Goal: Information Seeking & Learning: Learn about a topic

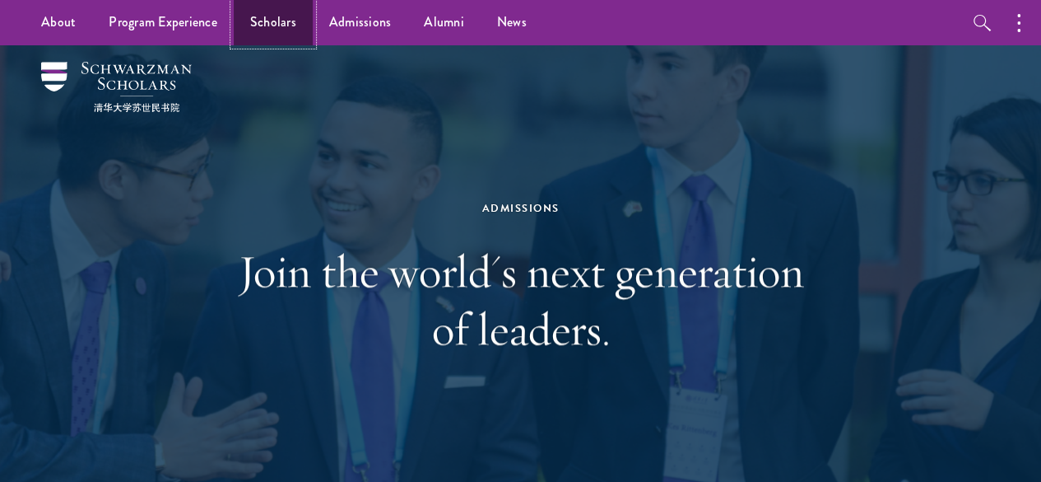
click at [277, 35] on link "Scholars" at bounding box center [273, 22] width 79 height 45
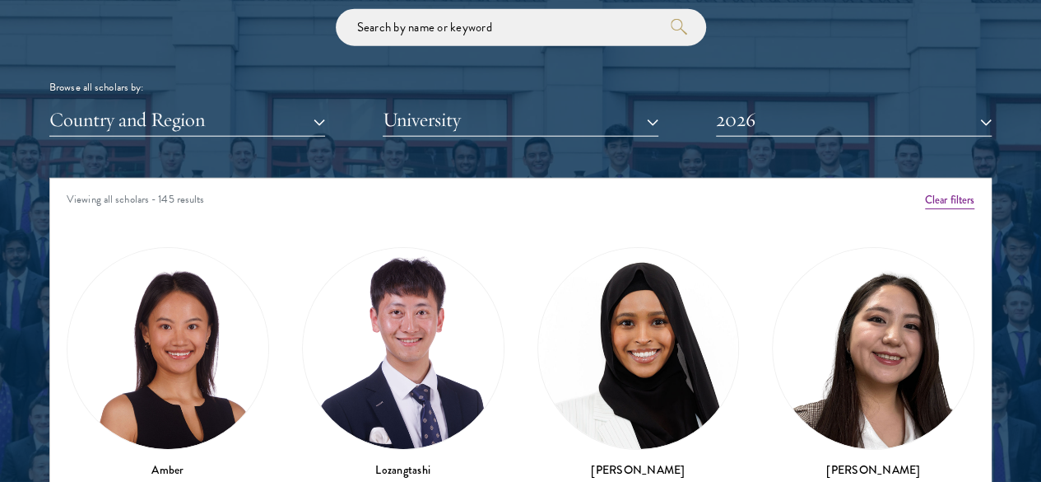
scroll to position [1968, 0]
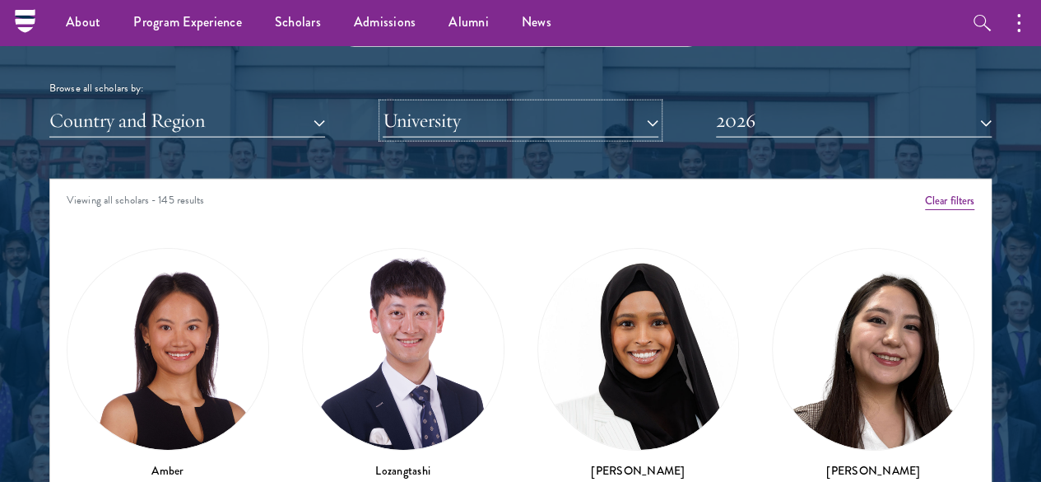
click at [438, 104] on button "University" at bounding box center [521, 121] width 276 height 34
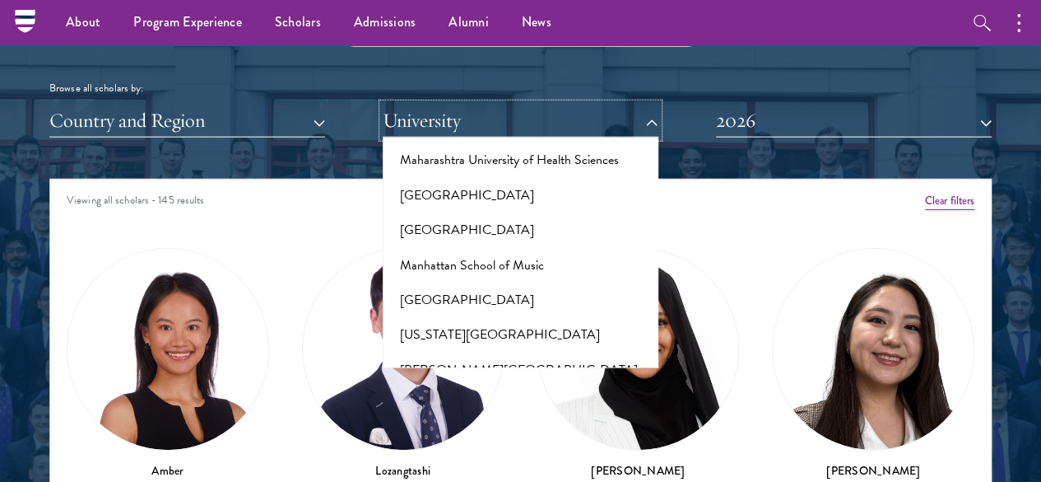
scroll to position [6166, 0]
click at [456, 315] on button "[US_STATE][GEOGRAPHIC_DATA]" at bounding box center [521, 332] width 266 height 35
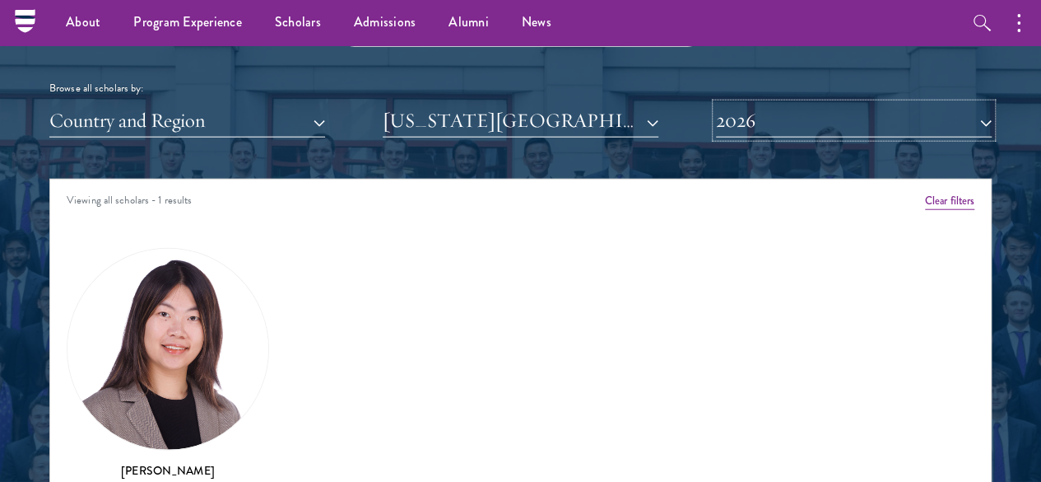
click at [724, 104] on button "2026" at bounding box center [854, 121] width 276 height 34
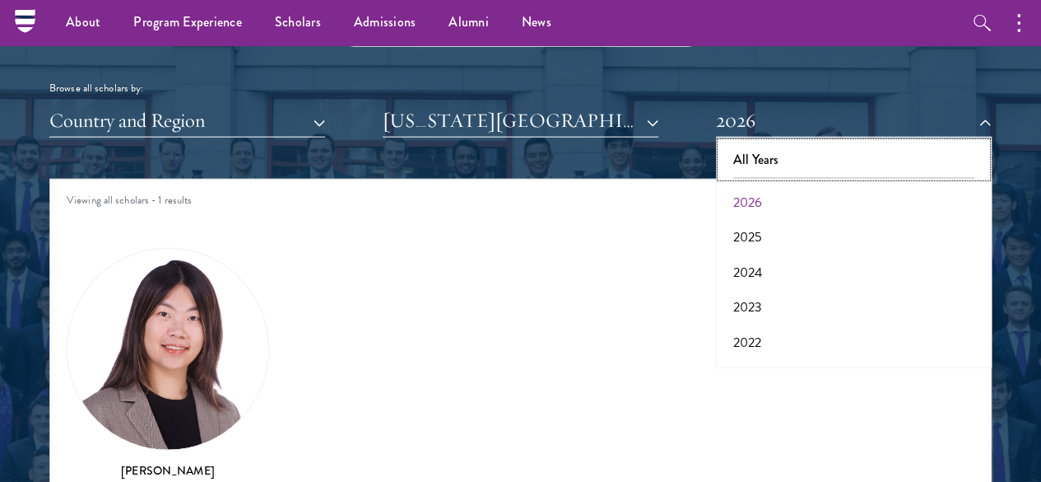
click at [755, 142] on button "All Years" at bounding box center [854, 159] width 266 height 35
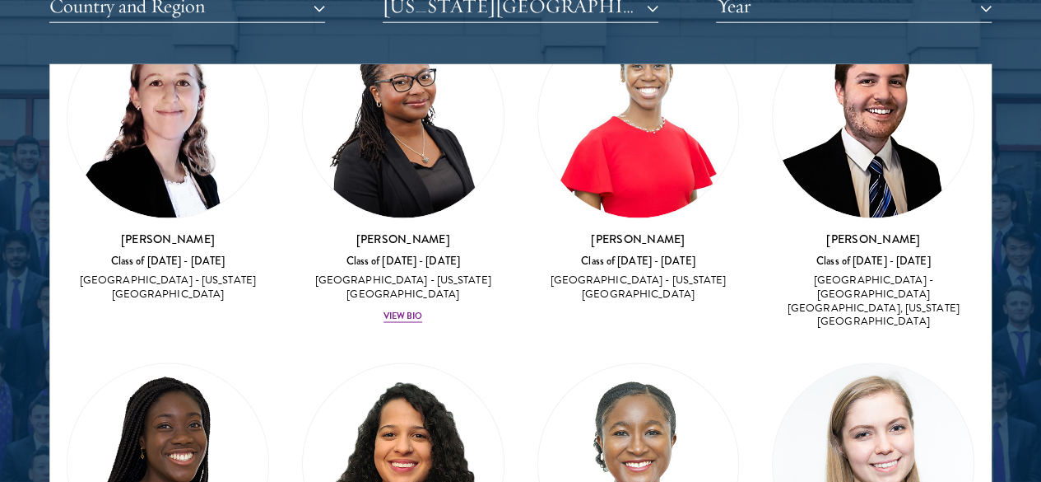
scroll to position [1414, 0]
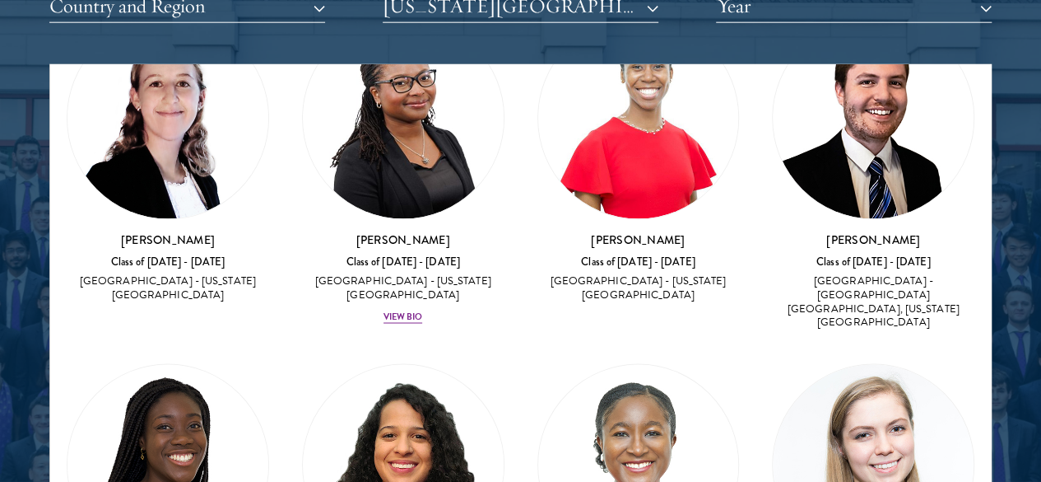
drag, startPoint x: 430, startPoint y: 256, endPoint x: 288, endPoint y: 253, distance: 141.6
copy h3 "[PERSON_NAME]"
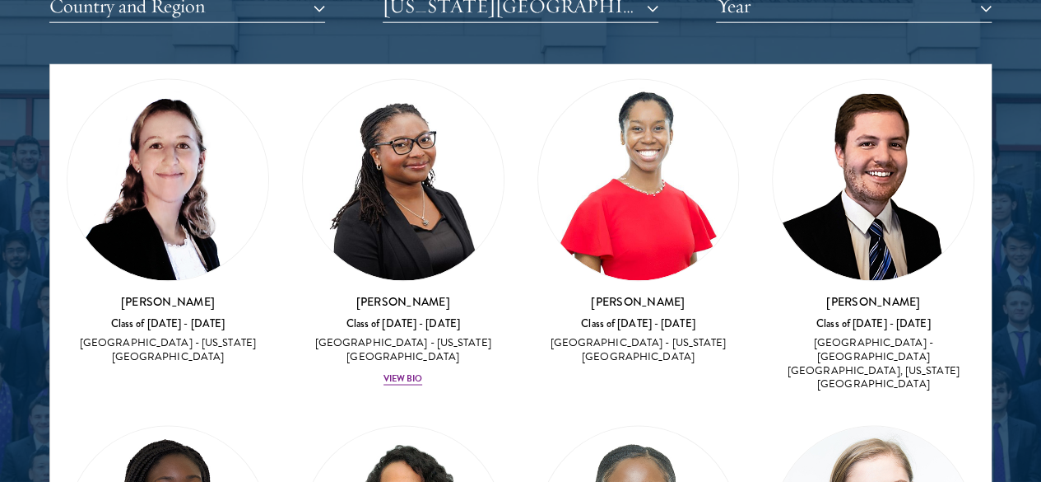
scroll to position [1352, 0]
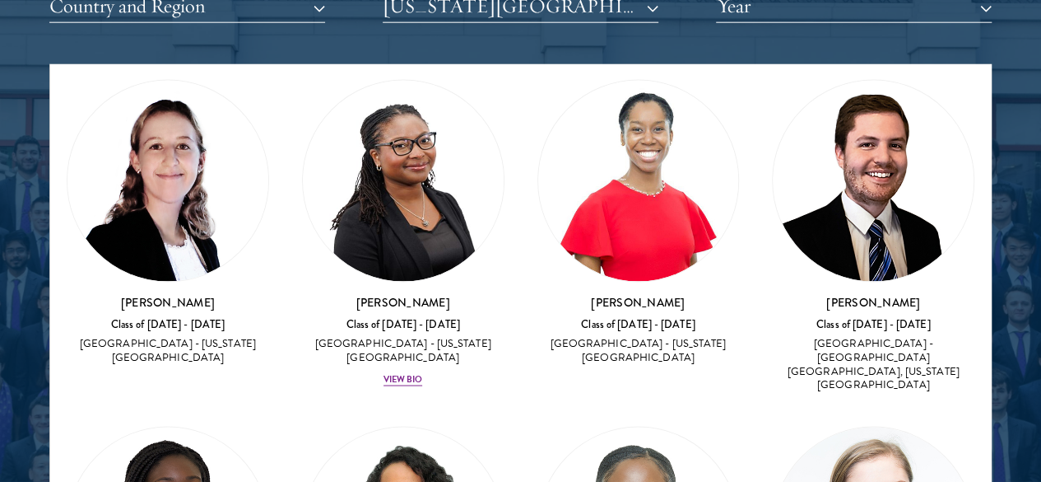
drag, startPoint x: 265, startPoint y: 315, endPoint x: 115, endPoint y: 315, distance: 149.8
click at [115, 315] on div "Amber Class of [DATE] - [DATE] [GEOGRAPHIC_DATA] - [GEOGRAPHIC_DATA] View Bio C…" at bounding box center [520, 256] width 941 height 2992
copy h3 "[PERSON_NAME]"
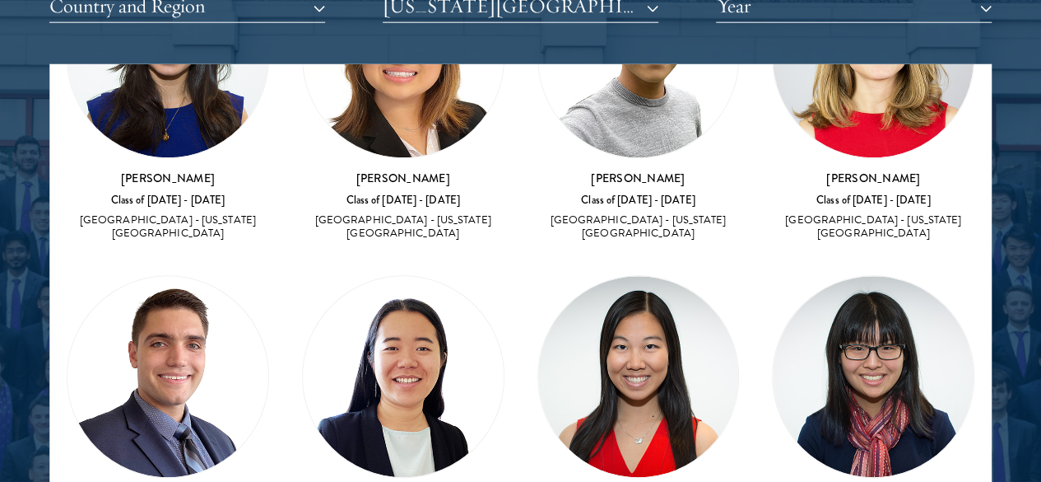
scroll to position [835, 0]
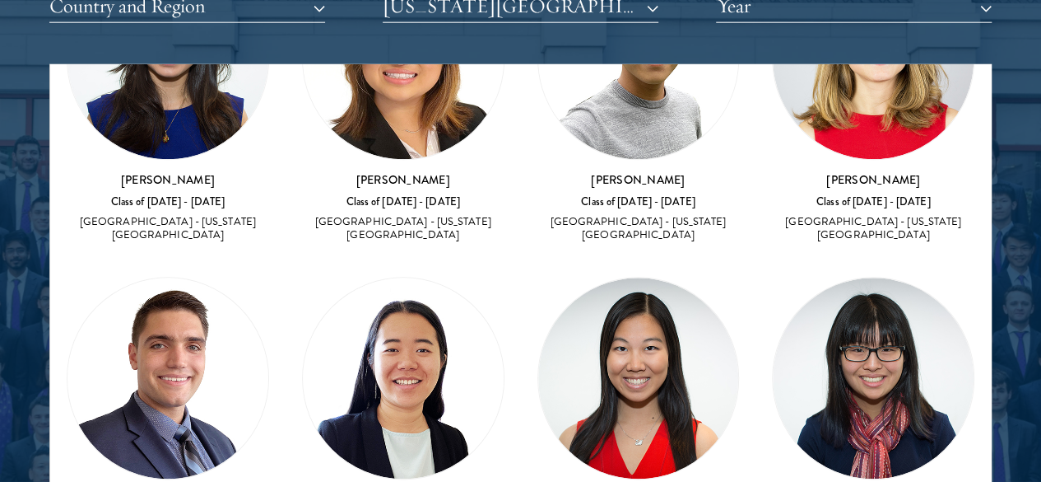
drag, startPoint x: 415, startPoint y: 263, endPoint x: 325, endPoint y: 254, distance: 90.2
copy h3 "[PERSON_NAME]"
drag, startPoint x: 885, startPoint y: 233, endPoint x: 779, endPoint y: 241, distance: 105.7
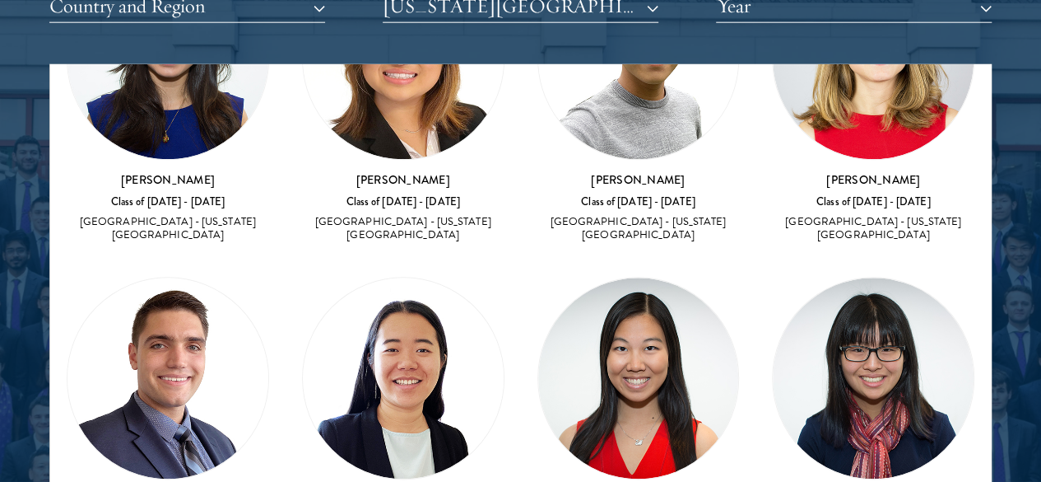
copy h3 "[PERSON_NAME]"
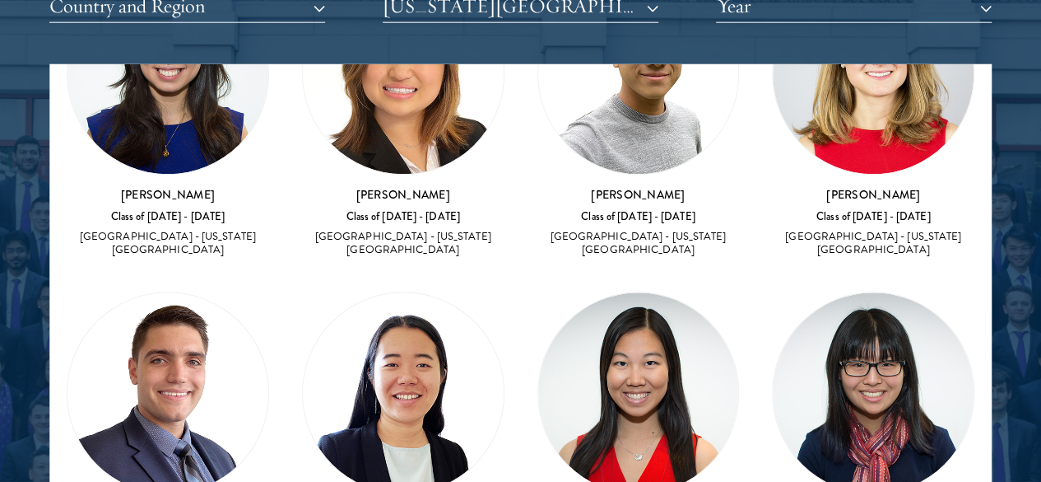
drag, startPoint x: 723, startPoint y: 259, endPoint x: 599, endPoint y: 264, distance: 123.6
copy h3 "[PERSON_NAME]"
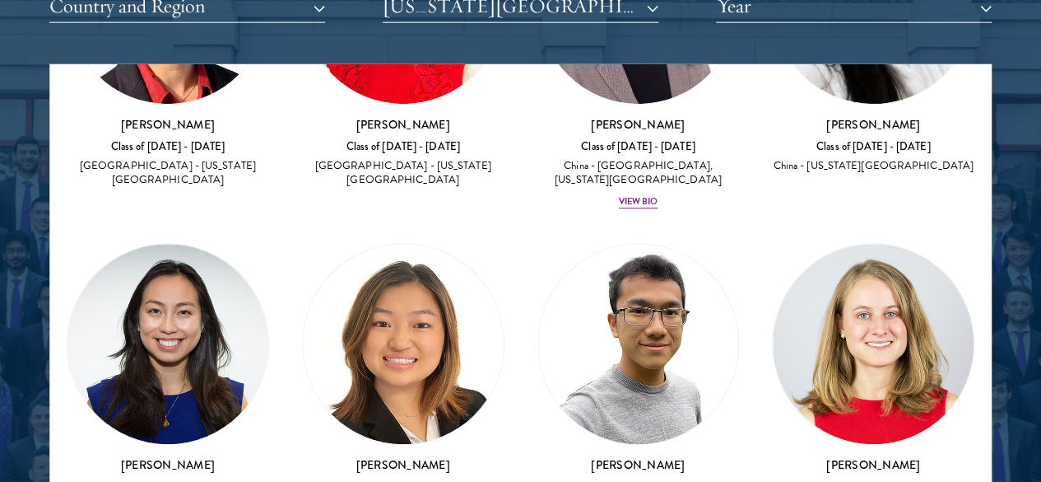
scroll to position [551, 0]
copy div "[PERSON_NAME]"
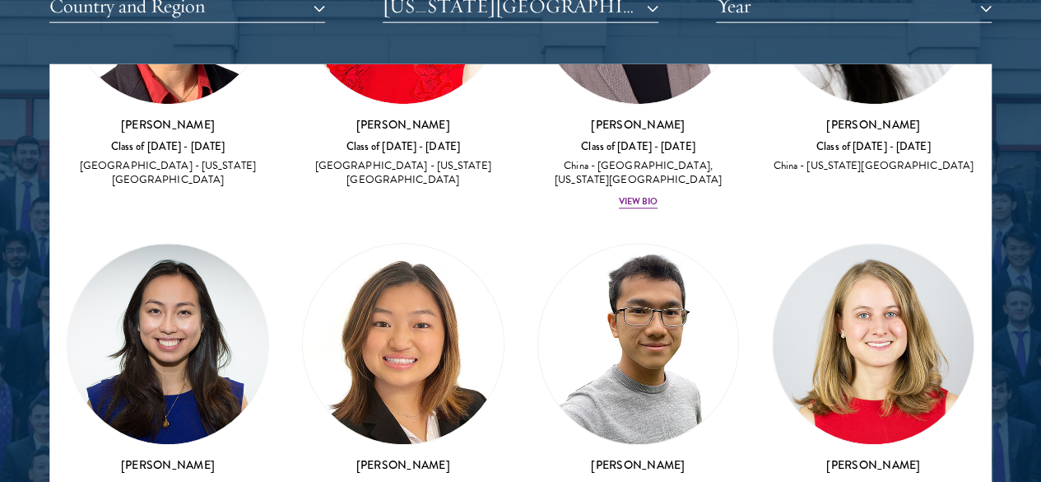
drag, startPoint x: 492, startPoint y: 138, endPoint x: 298, endPoint y: 258, distance: 228.4
click at [756, 258] on div "[PERSON_NAME] Class of [DATE] - [DATE] [GEOGRAPHIC_DATA] - [US_STATE][GEOGRAPHI…" at bounding box center [873, 385] width 235 height 319
copy h3 "[PERSON_NAME]"
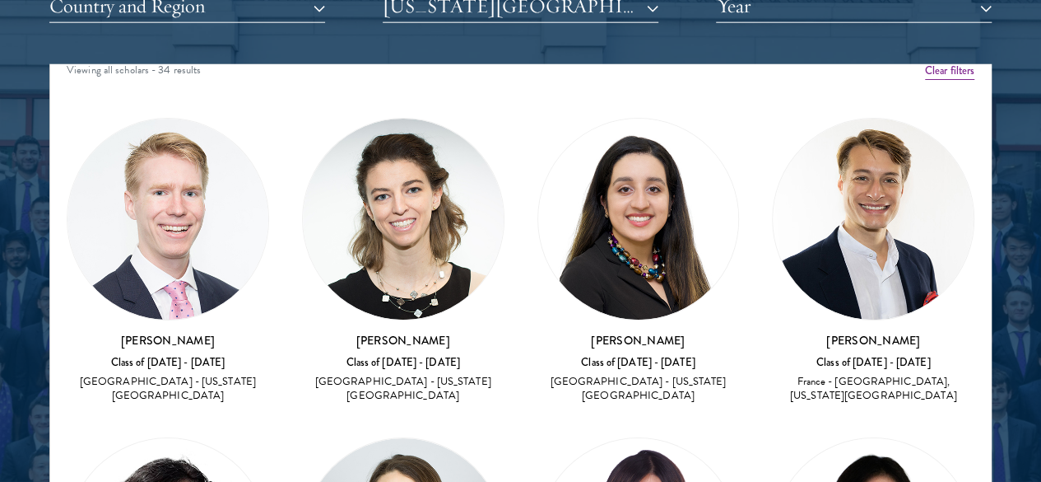
scroll to position [12, 0]
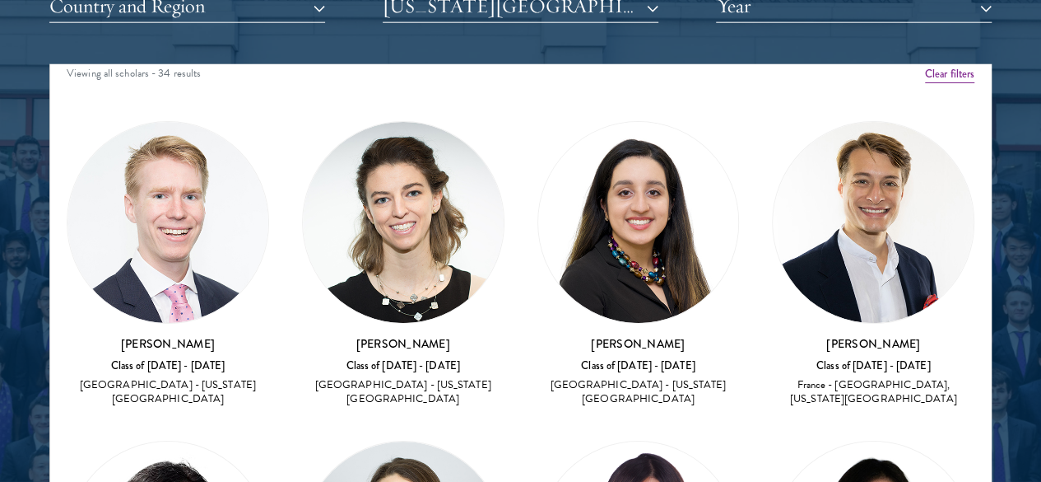
click at [772, 335] on h3 "[PERSON_NAME]" at bounding box center [873, 343] width 202 height 16
copy div "[PERSON_NAME]"
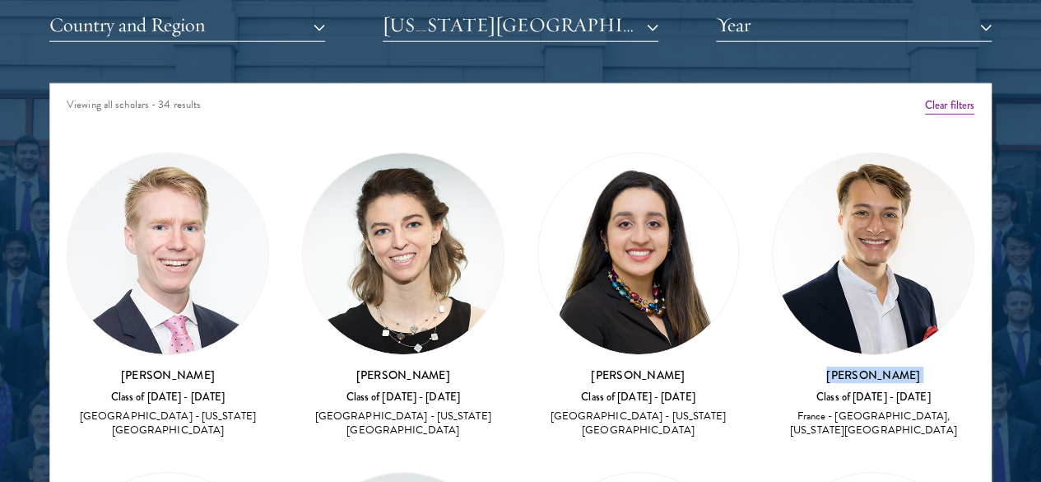
scroll to position [2063, 0]
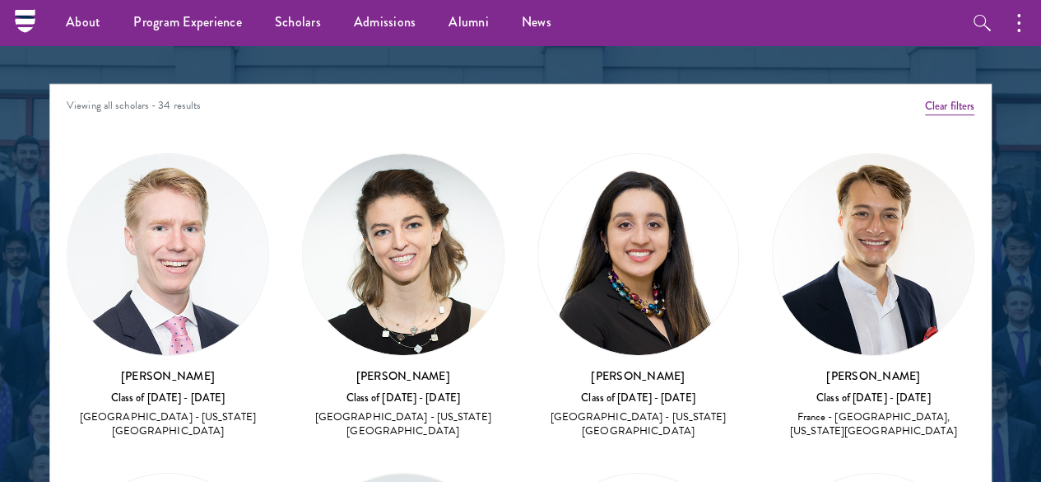
click at [371, 235] on div "[PERSON_NAME] Class of [DATE] - [DATE] [GEOGRAPHIC_DATA] - [US_STATE][GEOGRAPHI…" at bounding box center [403, 296] width 202 height 286
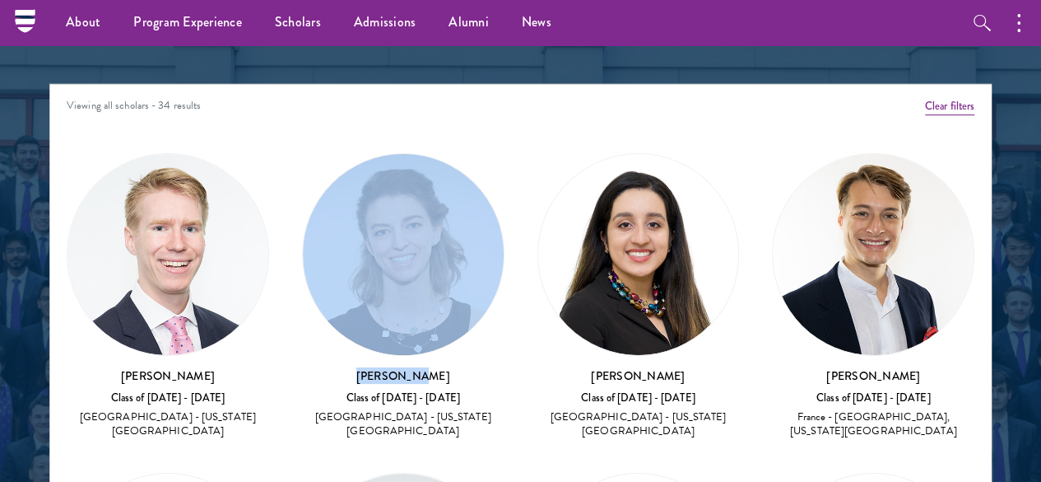
click at [359, 193] on img at bounding box center [403, 254] width 201 height 201
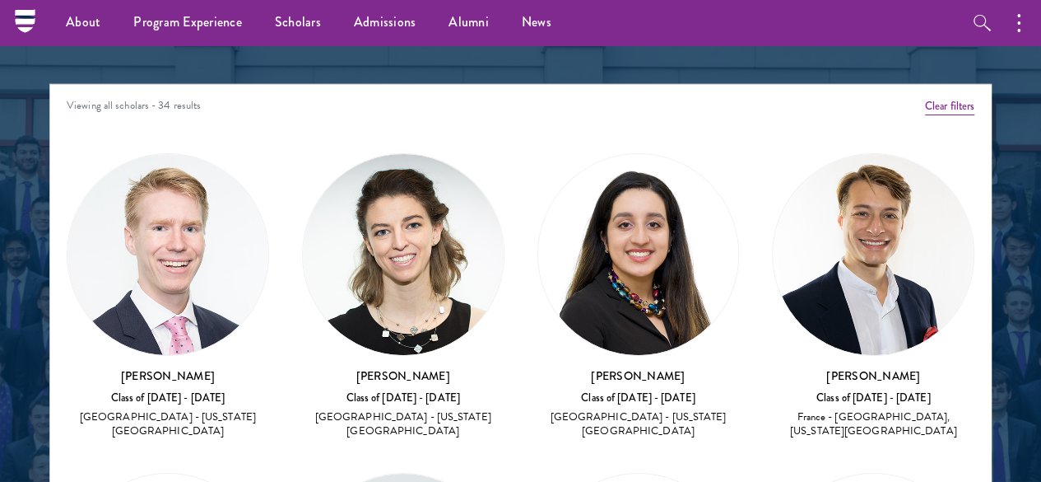
click at [234, 367] on h3 "[PERSON_NAME]" at bounding box center [168, 375] width 202 height 16
copy div "[PERSON_NAME]"
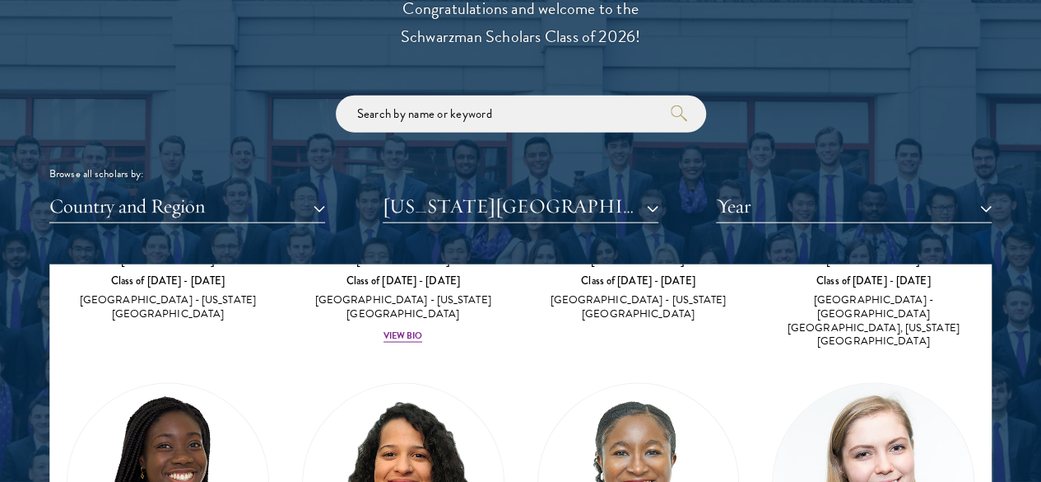
scroll to position [1885, 0]
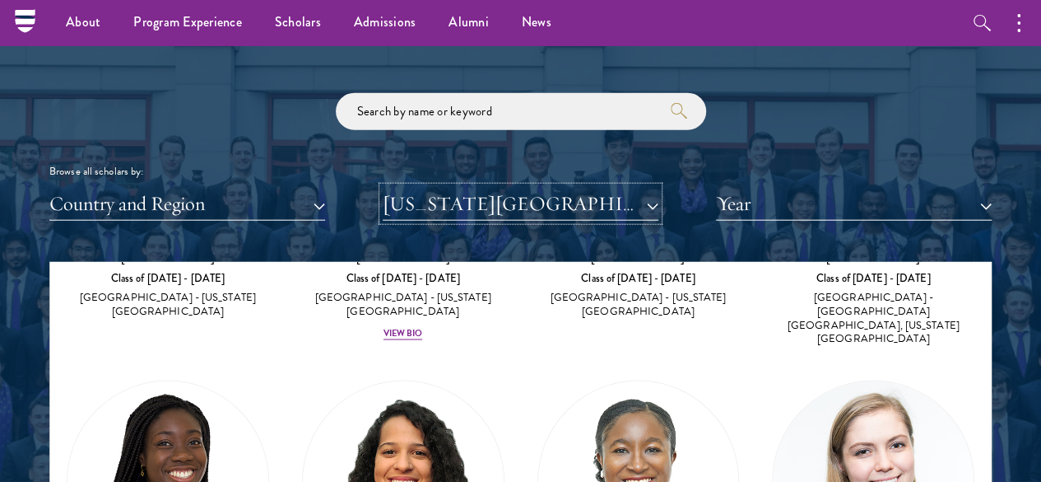
click at [629, 187] on button "[US_STATE][GEOGRAPHIC_DATA]" at bounding box center [521, 204] width 276 height 34
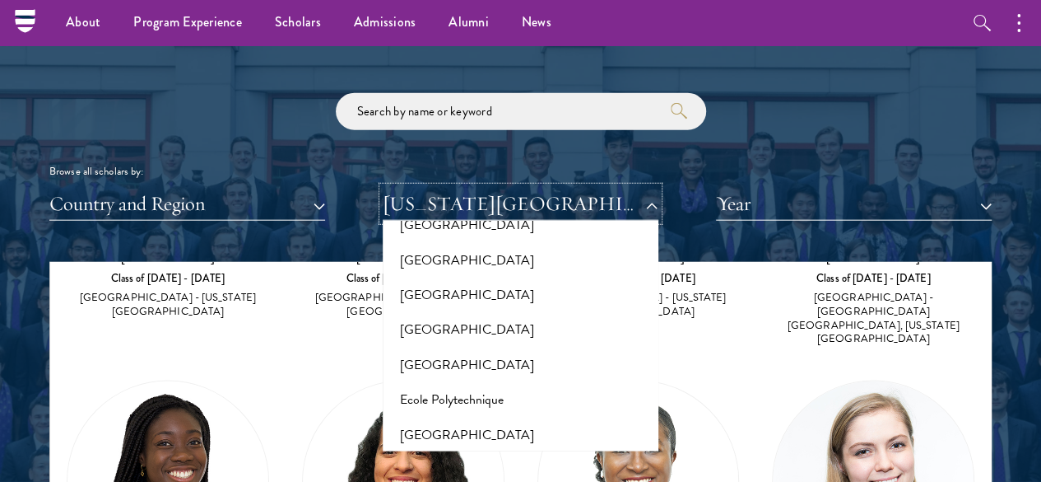
scroll to position [3074, 0]
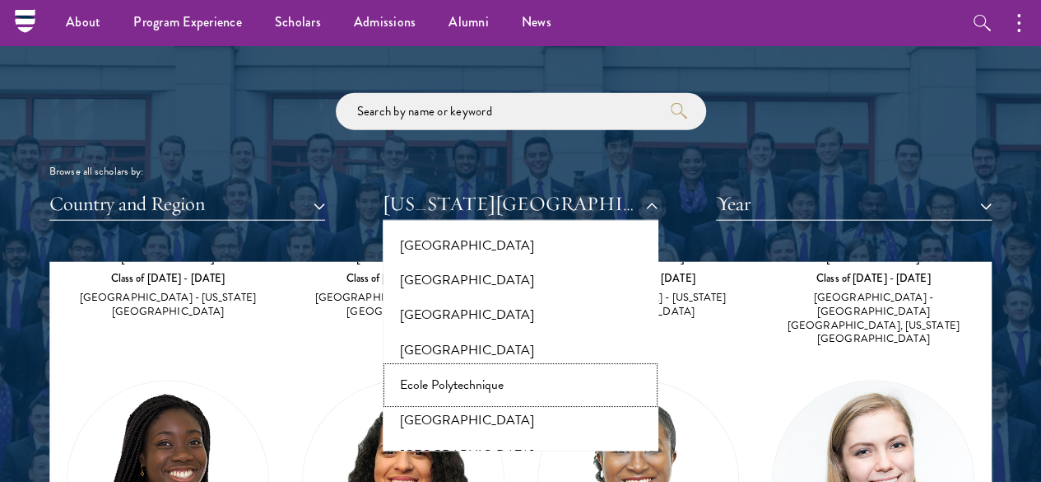
click at [550, 367] on button "Ecole Polytechnique" at bounding box center [521, 384] width 266 height 35
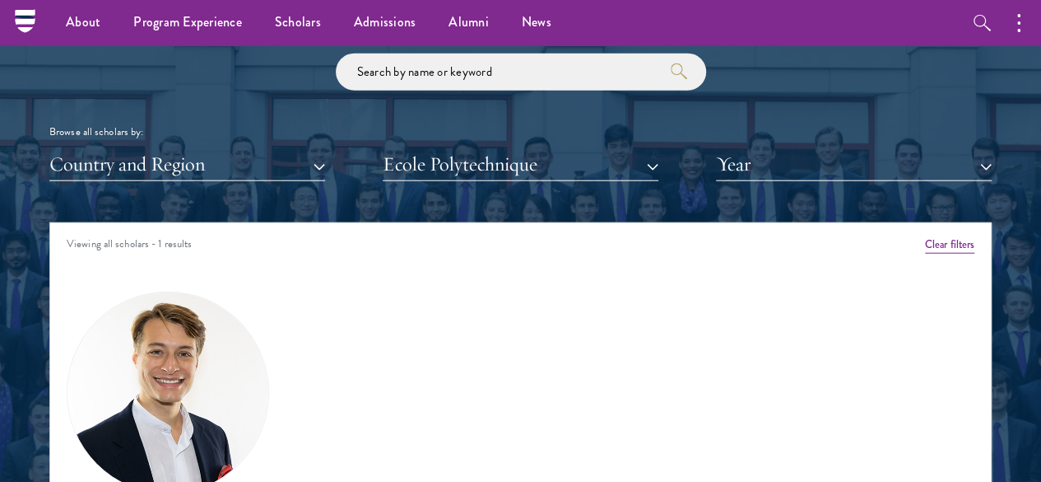
scroll to position [1918, 0]
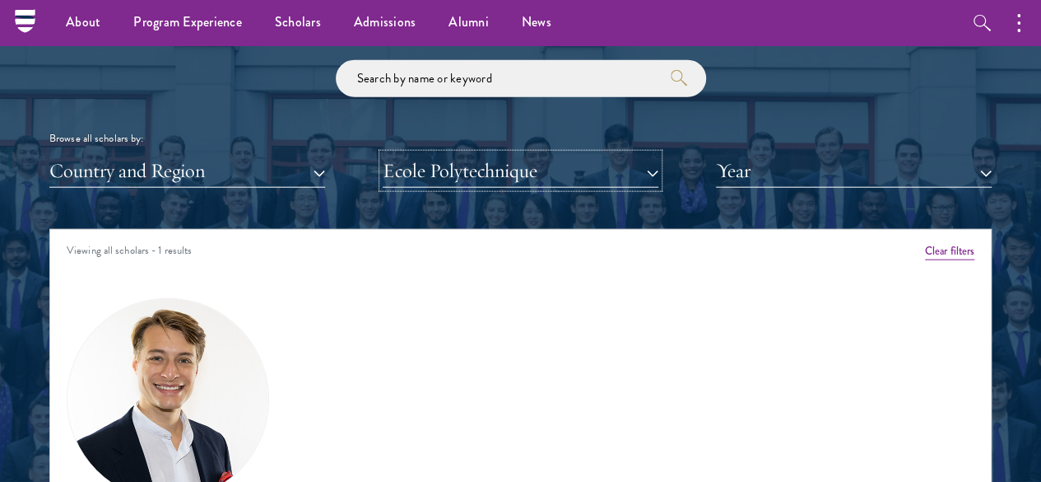
click at [598, 154] on button "Ecole Polytechnique" at bounding box center [521, 171] width 276 height 34
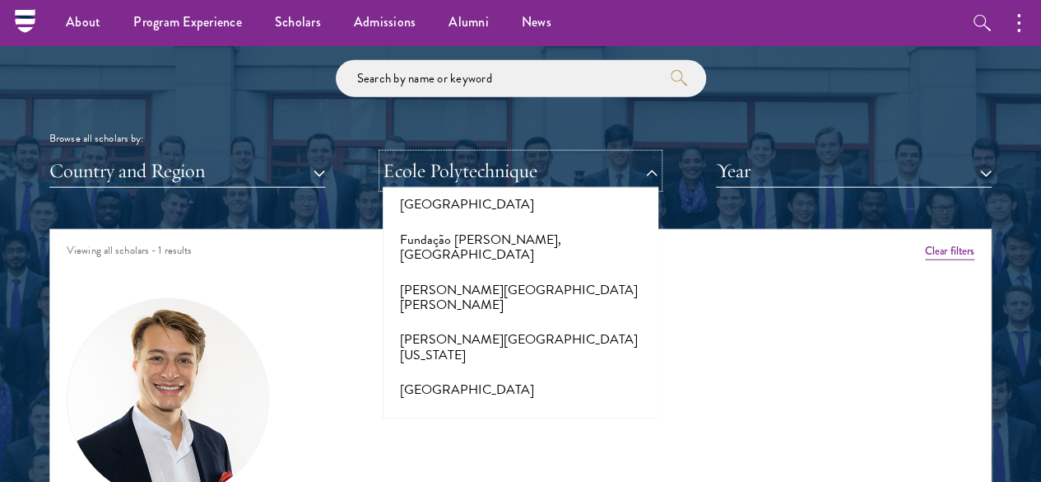
scroll to position [3761, 0]
click at [568, 407] on button "[US_STATE][GEOGRAPHIC_DATA]" at bounding box center [521, 424] width 266 height 35
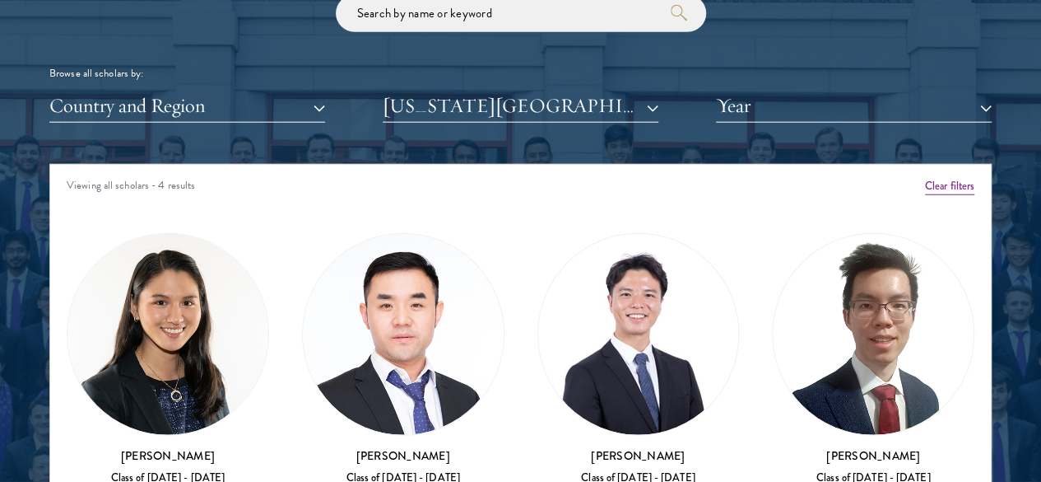
scroll to position [1984, 0]
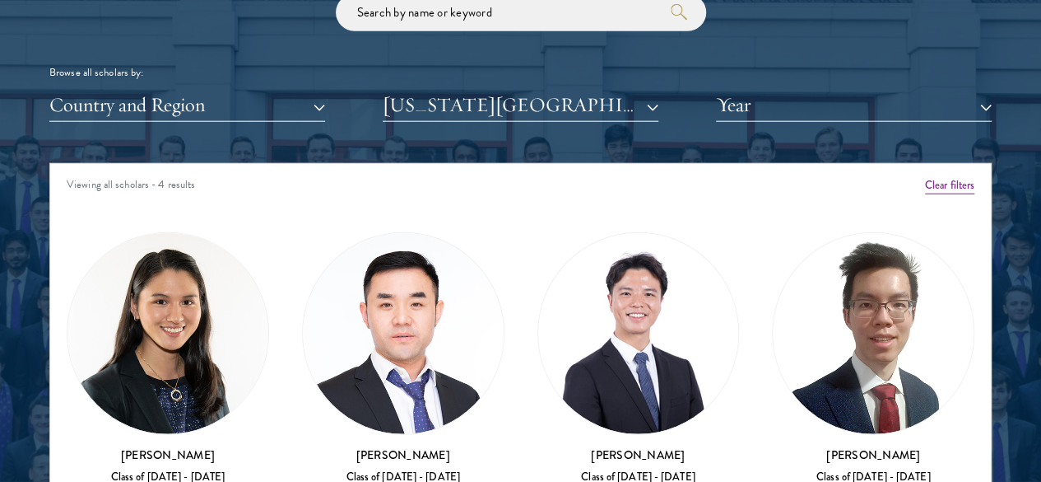
click at [183, 315] on div "[PERSON_NAME] Class of [DATE] - [DATE] [GEOGRAPHIC_DATA] - [US_STATE][GEOGRAPHI…" at bounding box center [168, 375] width 202 height 286
click at [170, 323] on div "[PERSON_NAME] Class of [DATE] - [DATE] [GEOGRAPHIC_DATA] - [US_STATE][GEOGRAPHI…" at bounding box center [168, 375] width 202 height 286
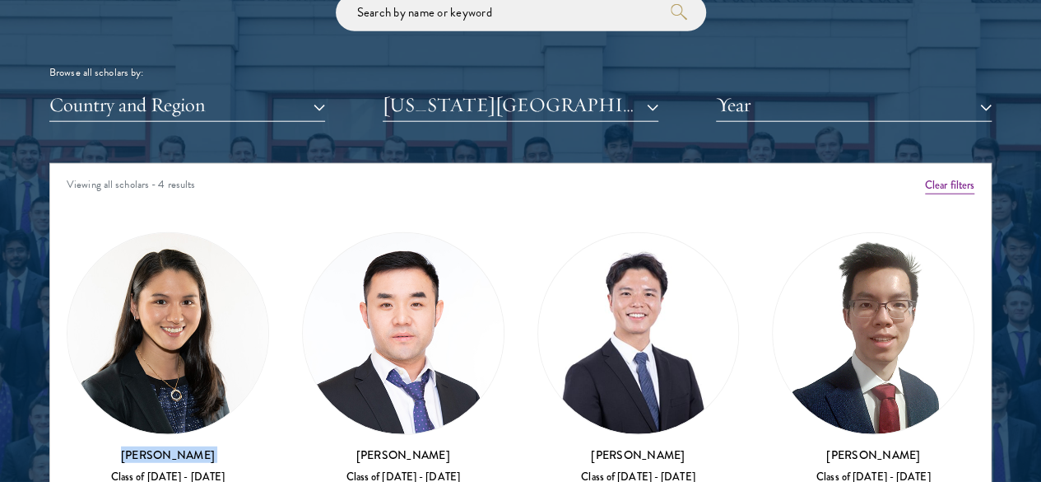
click at [170, 323] on div "[PERSON_NAME] Class of [DATE] - [DATE] [GEOGRAPHIC_DATA] - [US_STATE][GEOGRAPHI…" at bounding box center [168, 375] width 202 height 286
copy div "[PERSON_NAME]"
click at [543, 88] on button "[US_STATE][GEOGRAPHIC_DATA]" at bounding box center [521, 105] width 276 height 34
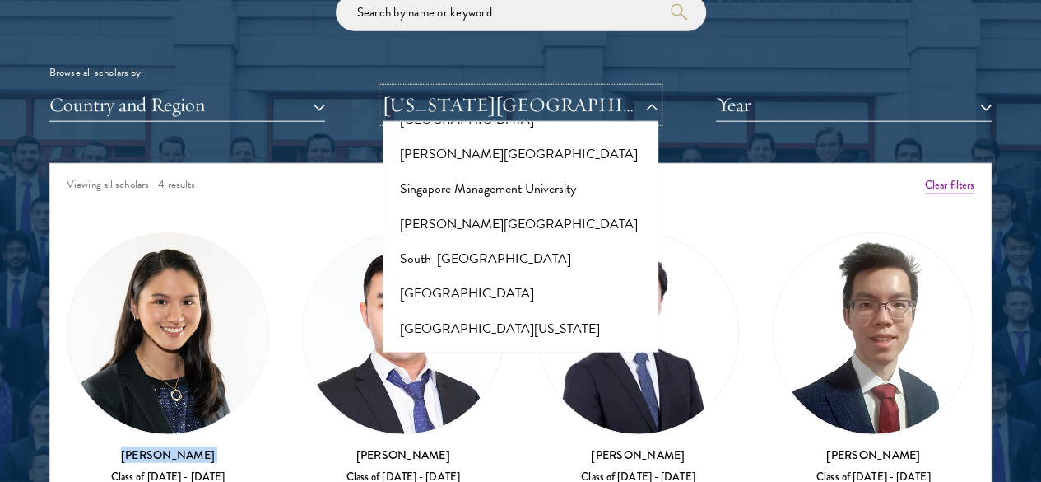
scroll to position [9517, 0]
click at [507, 466] on button "[GEOGRAPHIC_DATA]" at bounding box center [521, 483] width 266 height 35
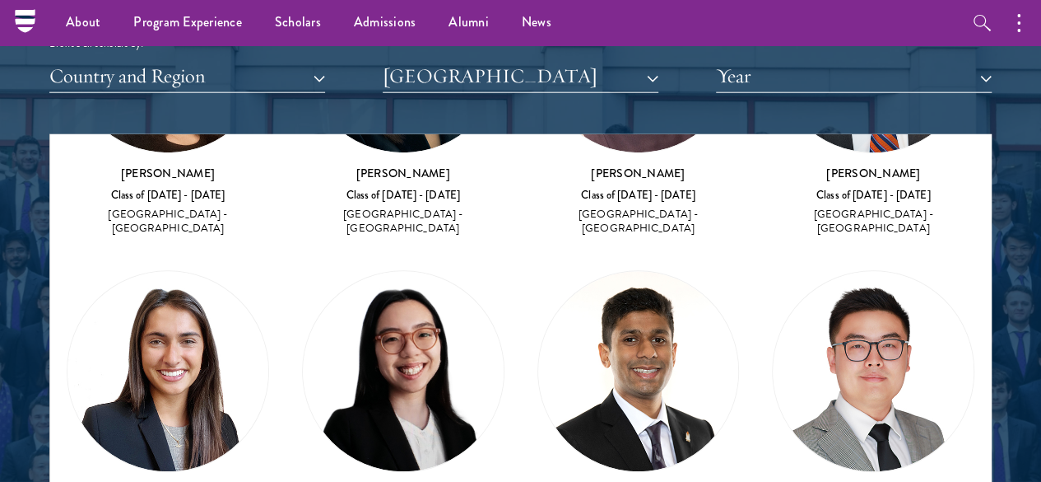
scroll to position [2007, 0]
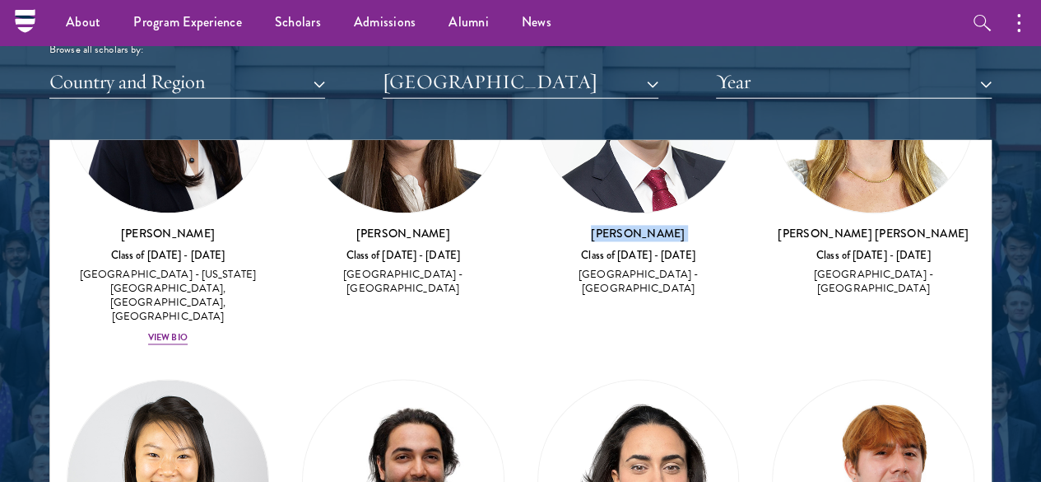
scroll to position [1184, 0]
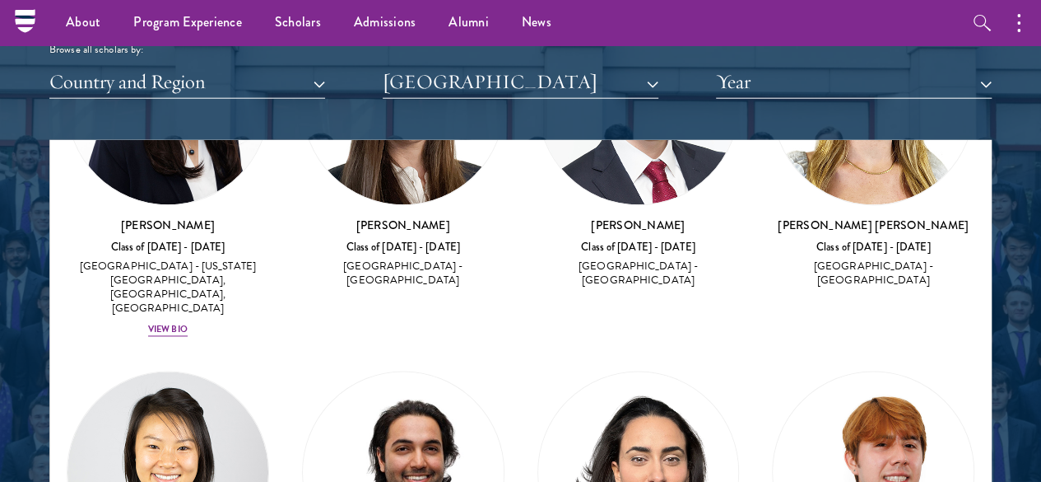
drag, startPoint x: 897, startPoint y: 277, endPoint x: 772, endPoint y: 263, distance: 125.8
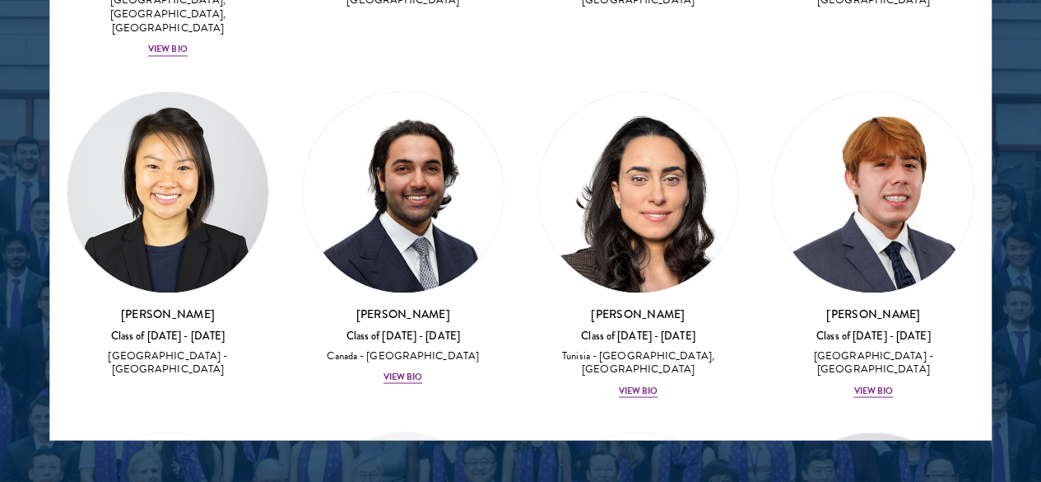
scroll to position [1270, 0]
